Goal: Book appointment/travel/reservation

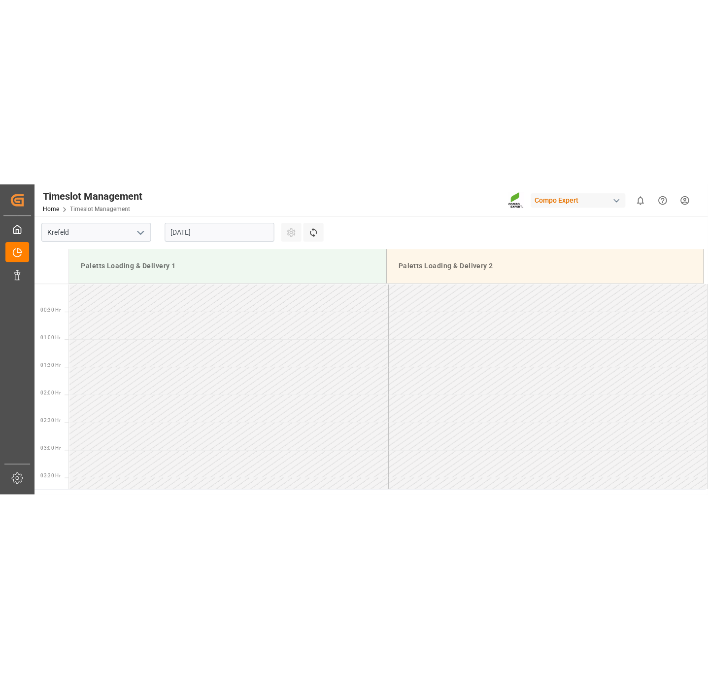
scroll to position [546, 0]
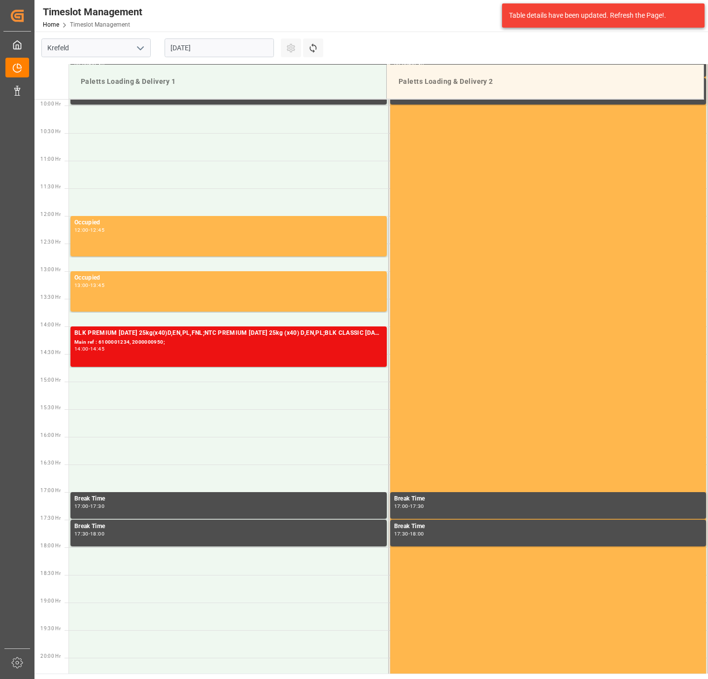
drag, startPoint x: 223, startPoint y: 58, endPoint x: 224, endPoint y: 49, distance: 8.4
click at [223, 57] on div "[DATE]" at bounding box center [219, 48] width 123 height 33
click at [225, 45] on input "[DATE]" at bounding box center [219, 47] width 109 height 19
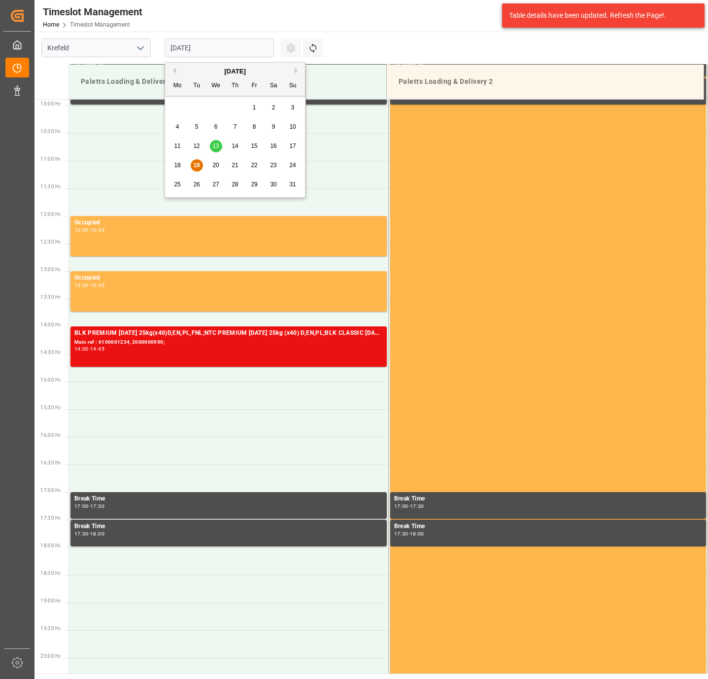
click at [214, 165] on span "20" at bounding box center [215, 165] width 6 height 7
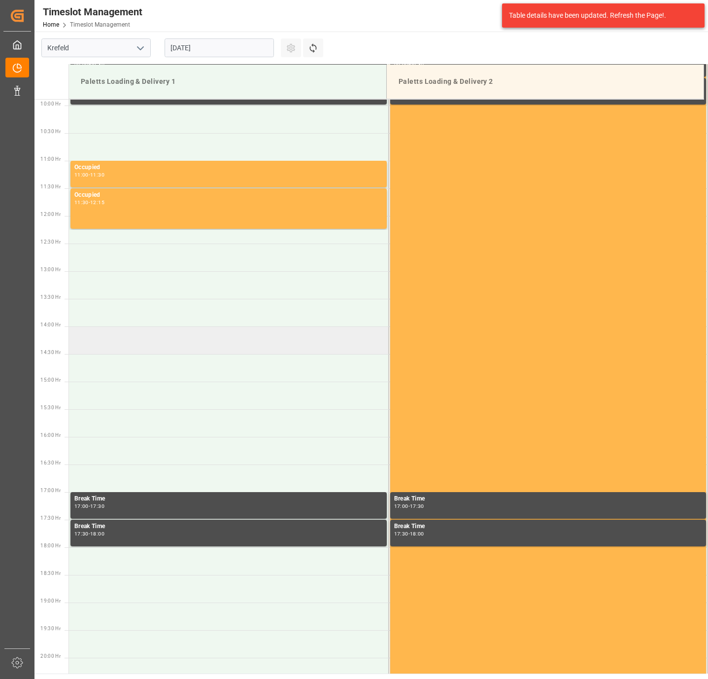
click at [154, 342] on td at bounding box center [228, 340] width 319 height 28
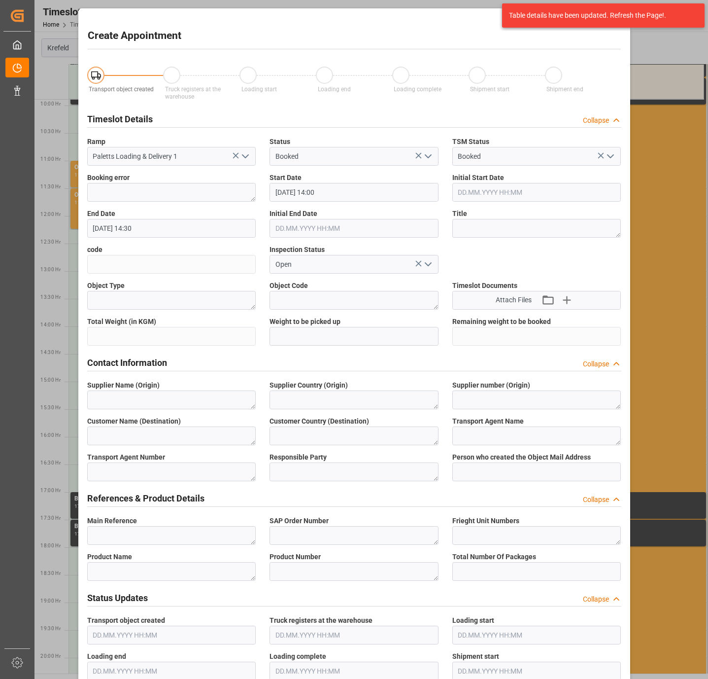
type input "[DATE] 14:00"
type input "[DATE] 14:30"
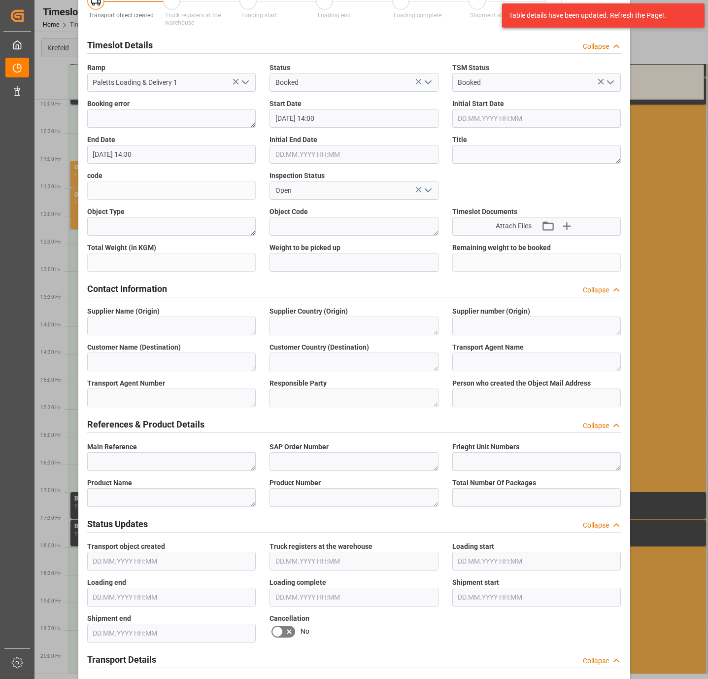
scroll to position [222, 0]
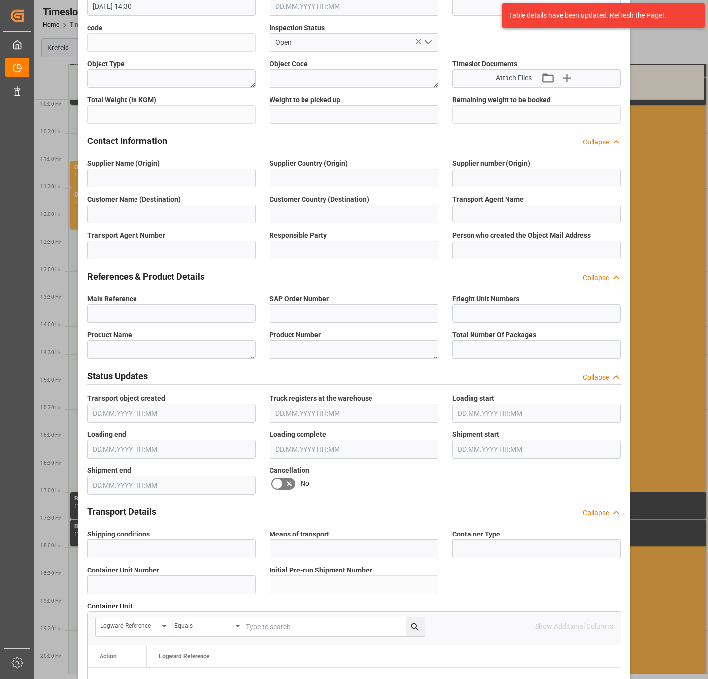
click at [138, 295] on label "Main Reference" at bounding box center [171, 299] width 169 height 10
click at [144, 321] on textarea at bounding box center [171, 313] width 169 height 19
paste textarea "6100001192"
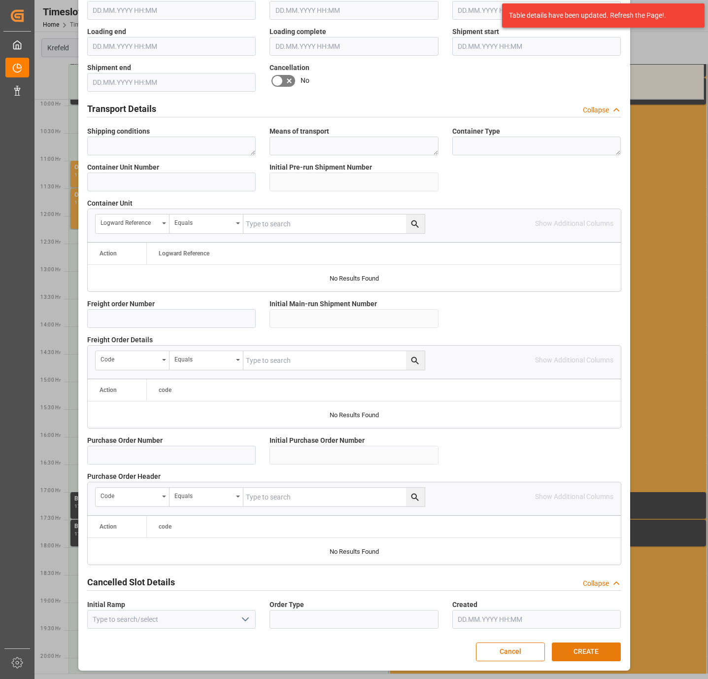
type textarea "6100001192"
click at [574, 651] on button "CREATE" at bounding box center [586, 651] width 69 height 19
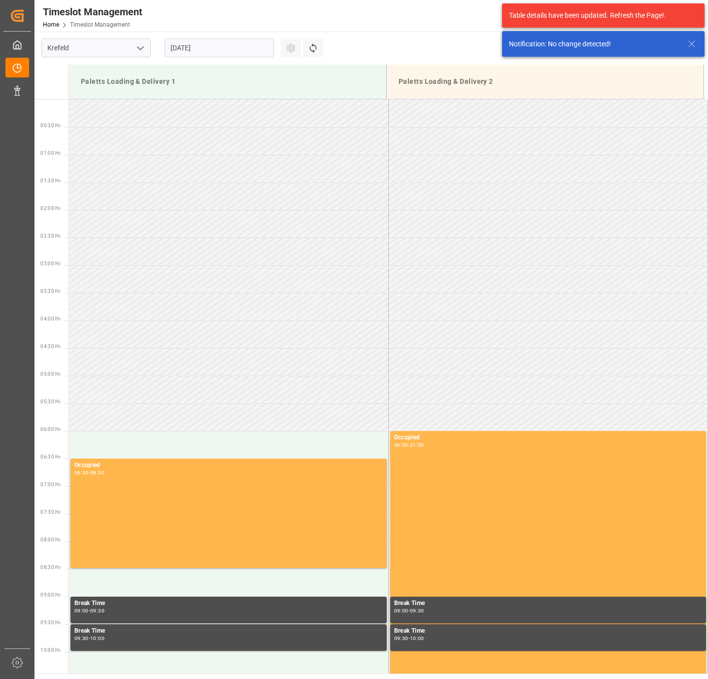
scroll to position [712, 0]
